Goal: Transaction & Acquisition: Purchase product/service

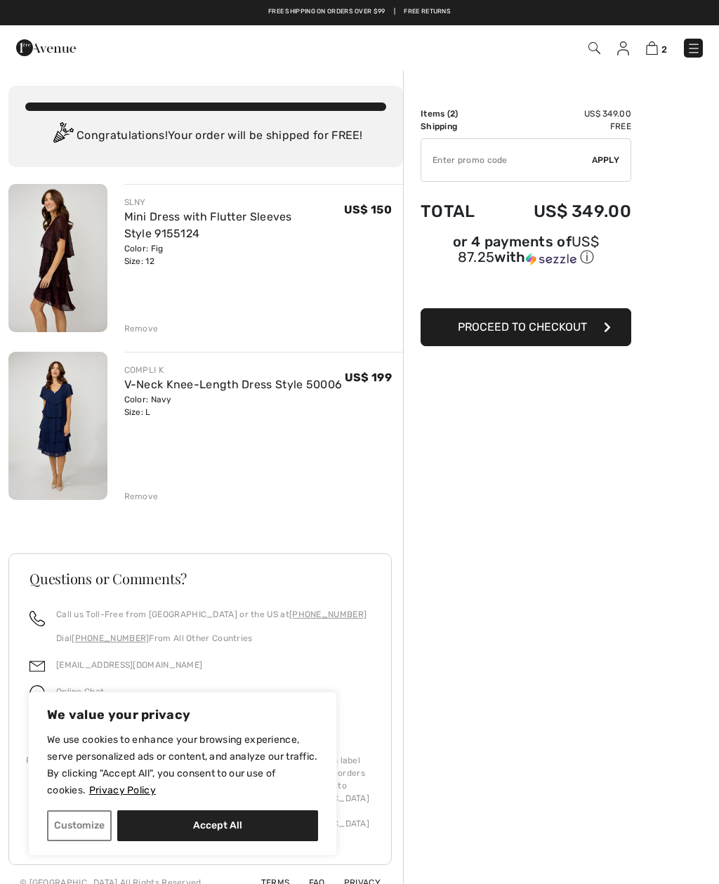
click at [134, 499] on div "Remove" at bounding box center [141, 496] width 34 height 13
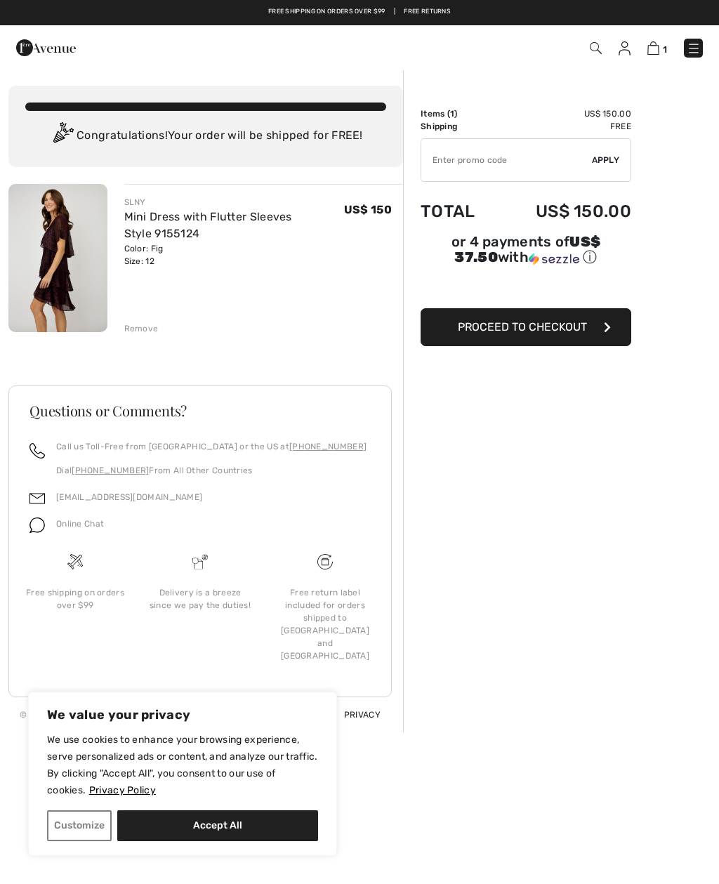
click at [601, 42] on img at bounding box center [596, 48] width 12 height 12
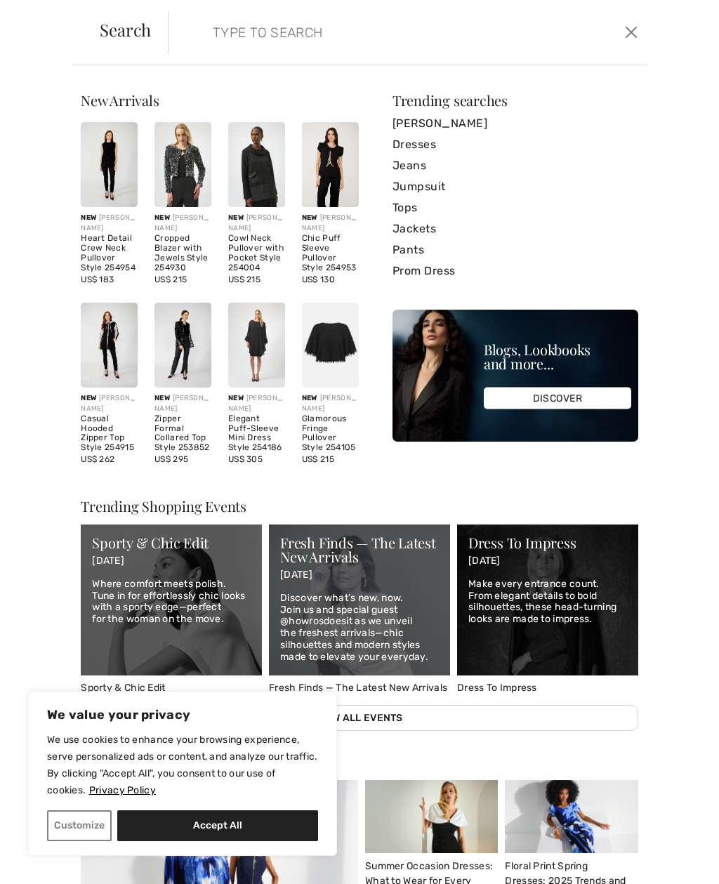
click at [206, 29] on input "search" at bounding box center [359, 32] width 314 height 42
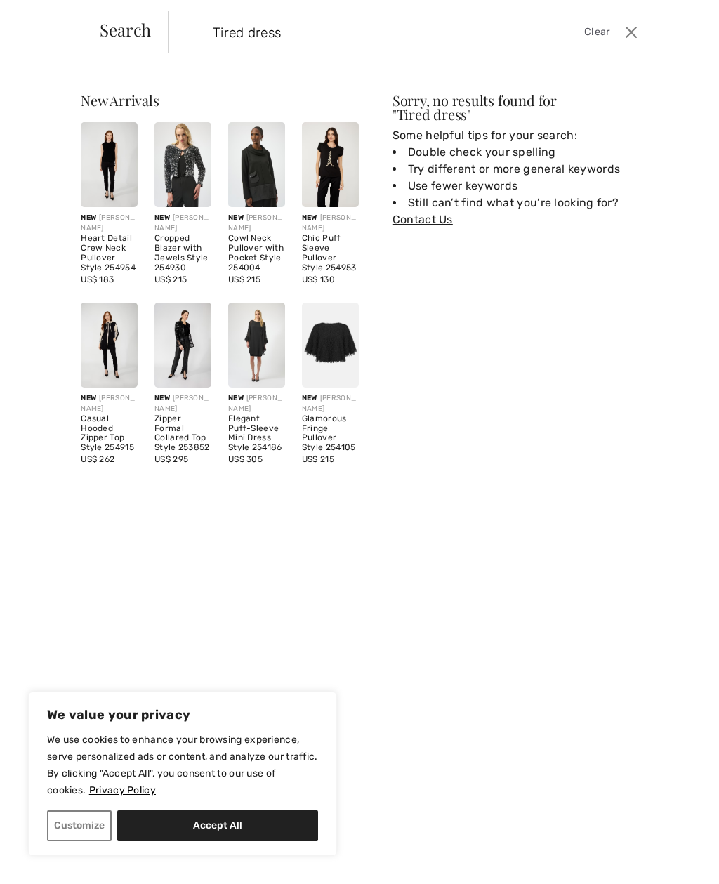
click at [248, 32] on input "Tired dress" at bounding box center [359, 32] width 314 height 42
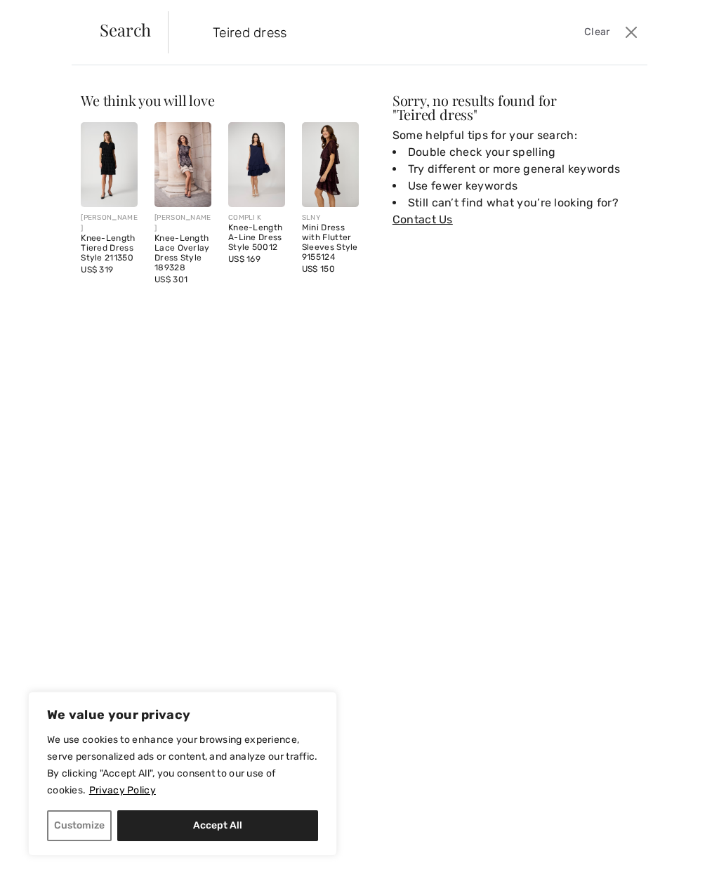
type input "Teired dress"
click at [103, 156] on img at bounding box center [109, 164] width 57 height 85
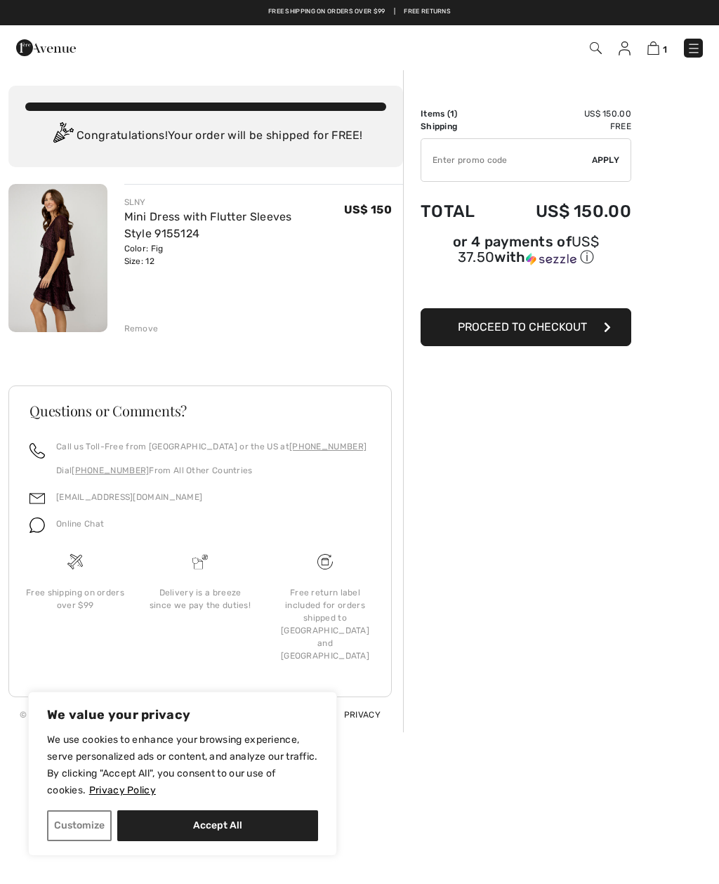
click at [595, 44] on img at bounding box center [596, 48] width 12 height 12
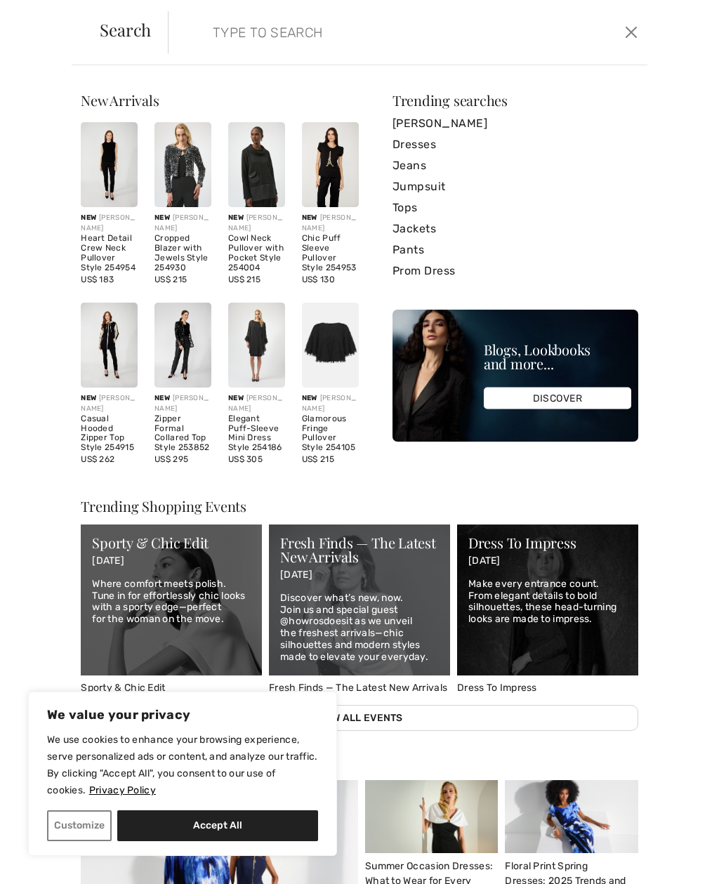
click at [202, 41] on input "search" at bounding box center [359, 32] width 314 height 42
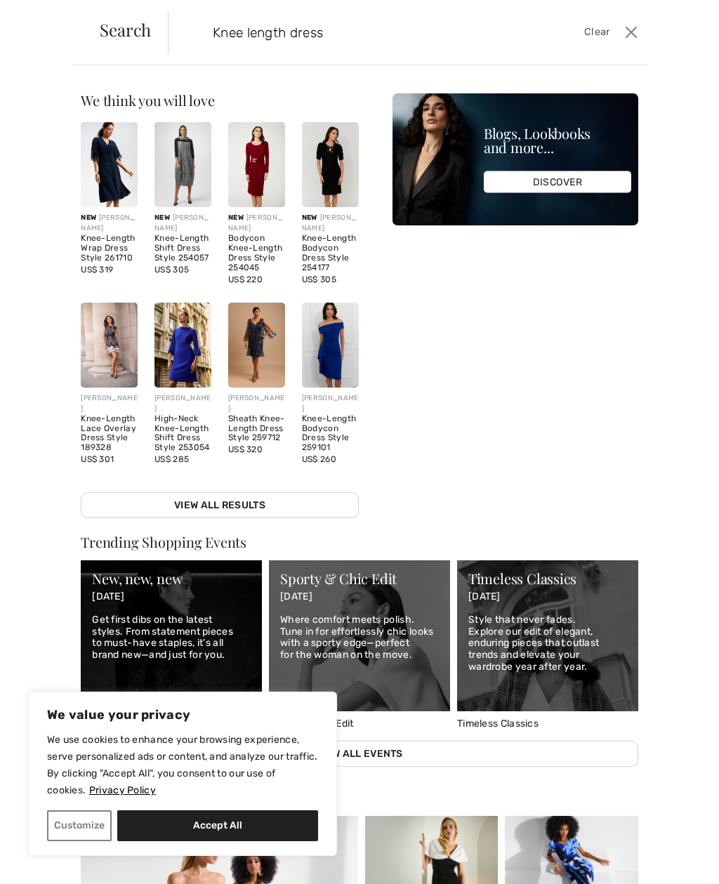
type input "Knee length dress"
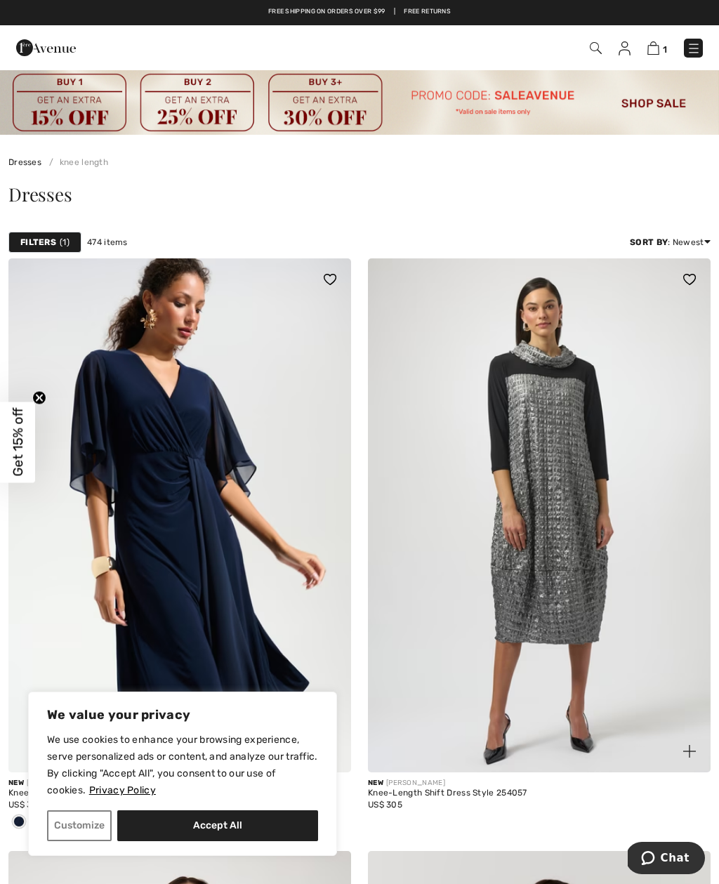
click at [598, 51] on img at bounding box center [596, 48] width 12 height 12
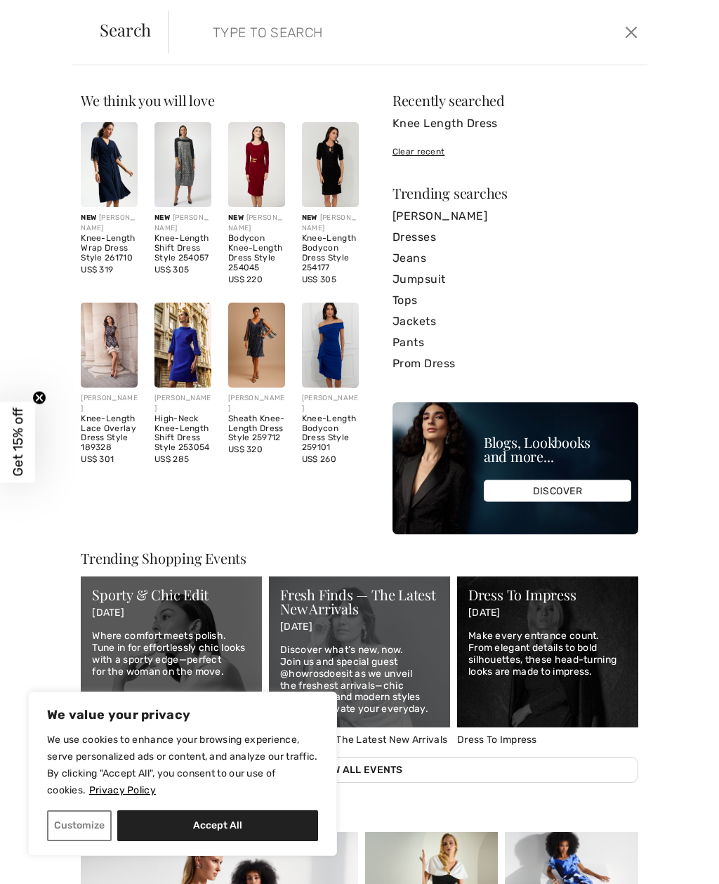
click at [225, 32] on input "search" at bounding box center [359, 32] width 314 height 42
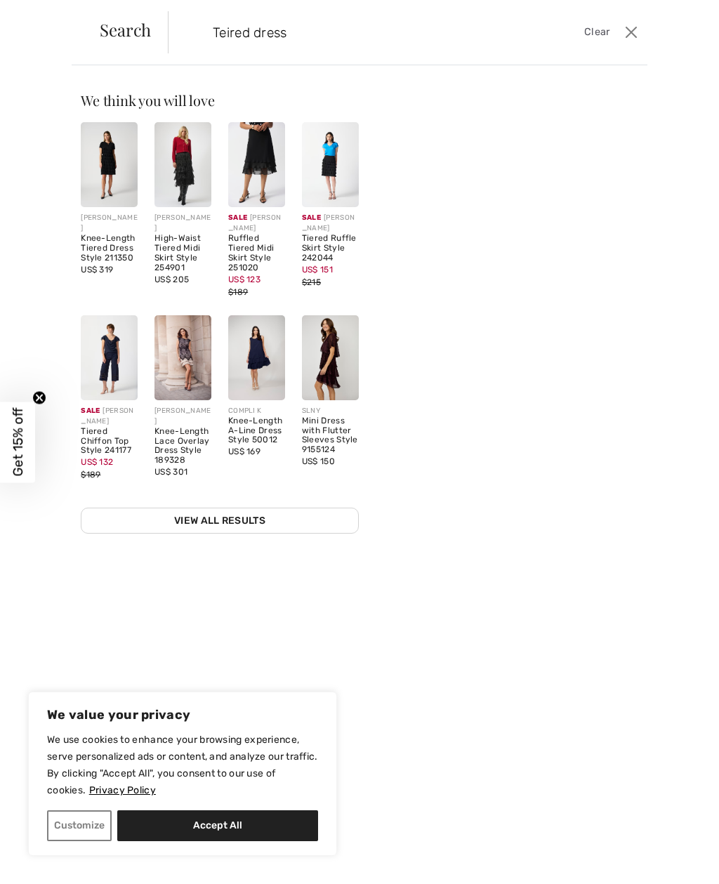
type input "Teired dress"
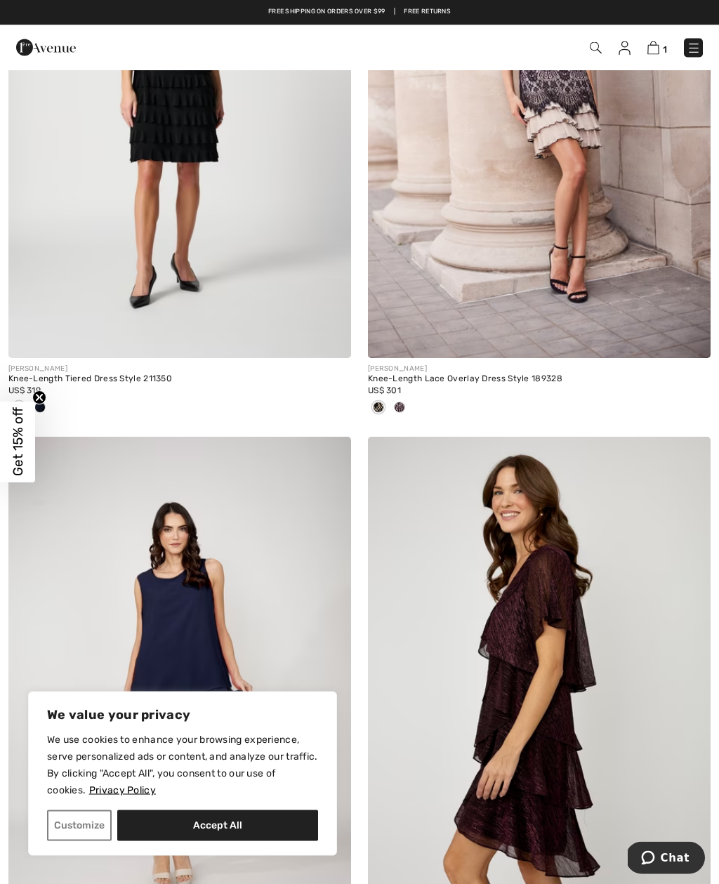
scroll to position [392, 0]
